Goal: Information Seeking & Learning: Learn about a topic

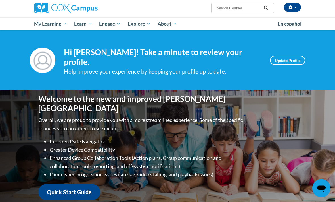
scroll to position [44, 0]
click at [0, 0] on span "My Course Progress" at bounding box center [0, 0] width 0 height 0
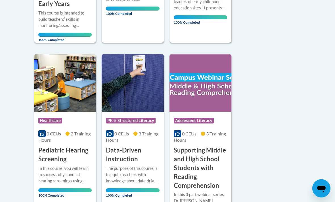
scroll to position [475, 0]
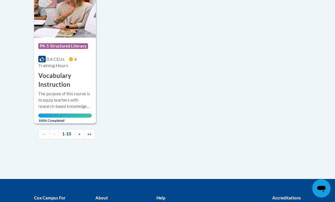
click at [76, 129] on link "»" at bounding box center [79, 134] width 9 height 10
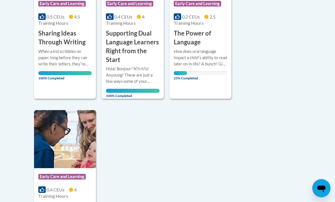
scroll to position [383, 0]
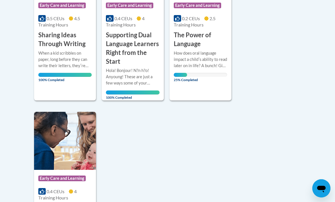
click at [209, 64] on div "How does oral language impact a childʹs ability to read later on in life? A bun…" at bounding box center [200, 59] width 53 height 19
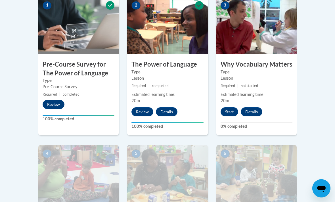
scroll to position [194, 0]
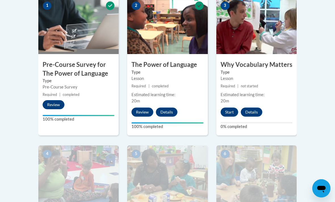
click at [231, 108] on button "Start" at bounding box center [230, 111] width 18 height 9
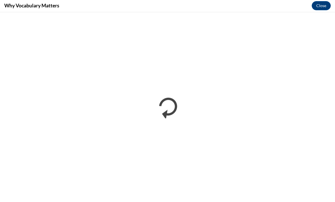
scroll to position [194, 0]
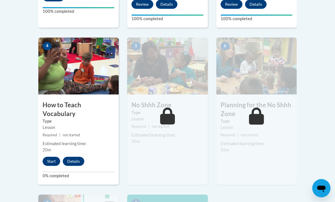
click at [51, 157] on button "Start" at bounding box center [52, 161] width 18 height 9
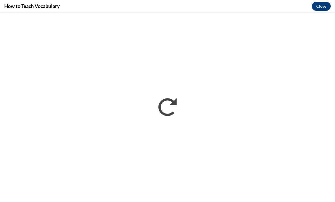
scroll to position [301, 0]
